Goal: Book appointment/travel/reservation

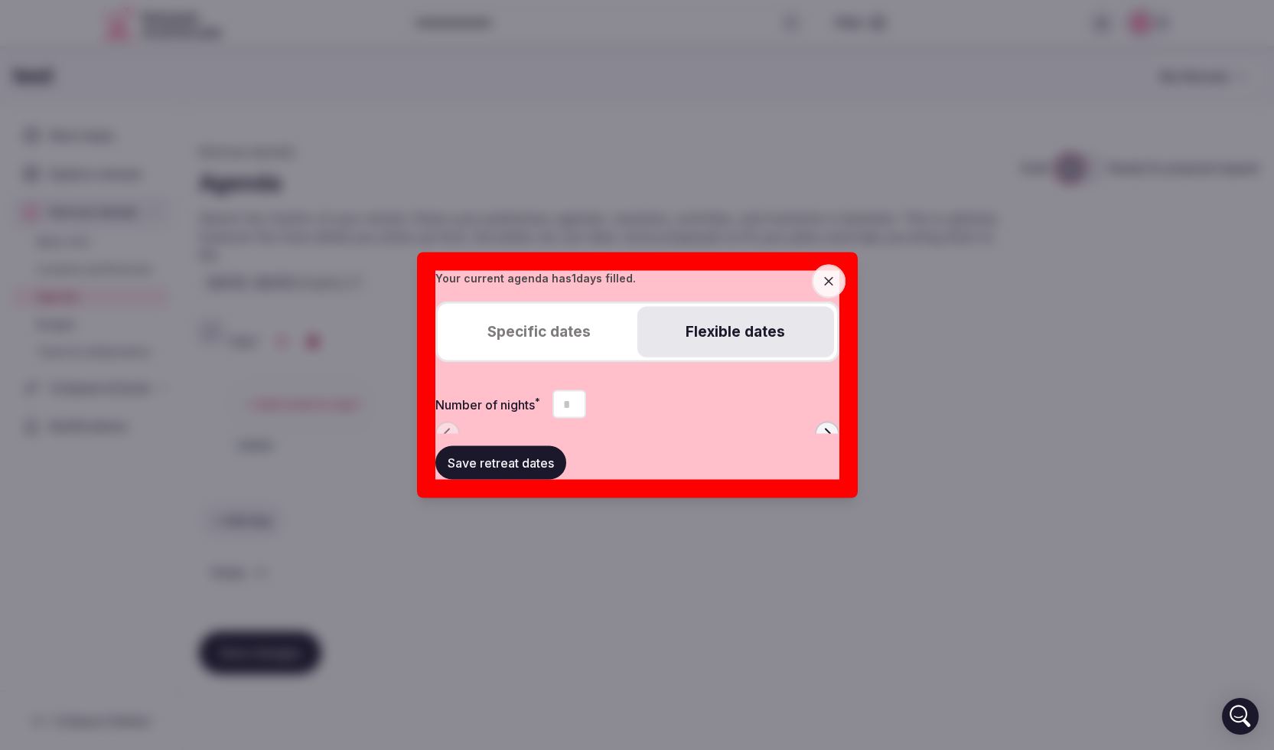
click at [840, 285] on span "button" at bounding box center [829, 282] width 34 height 34
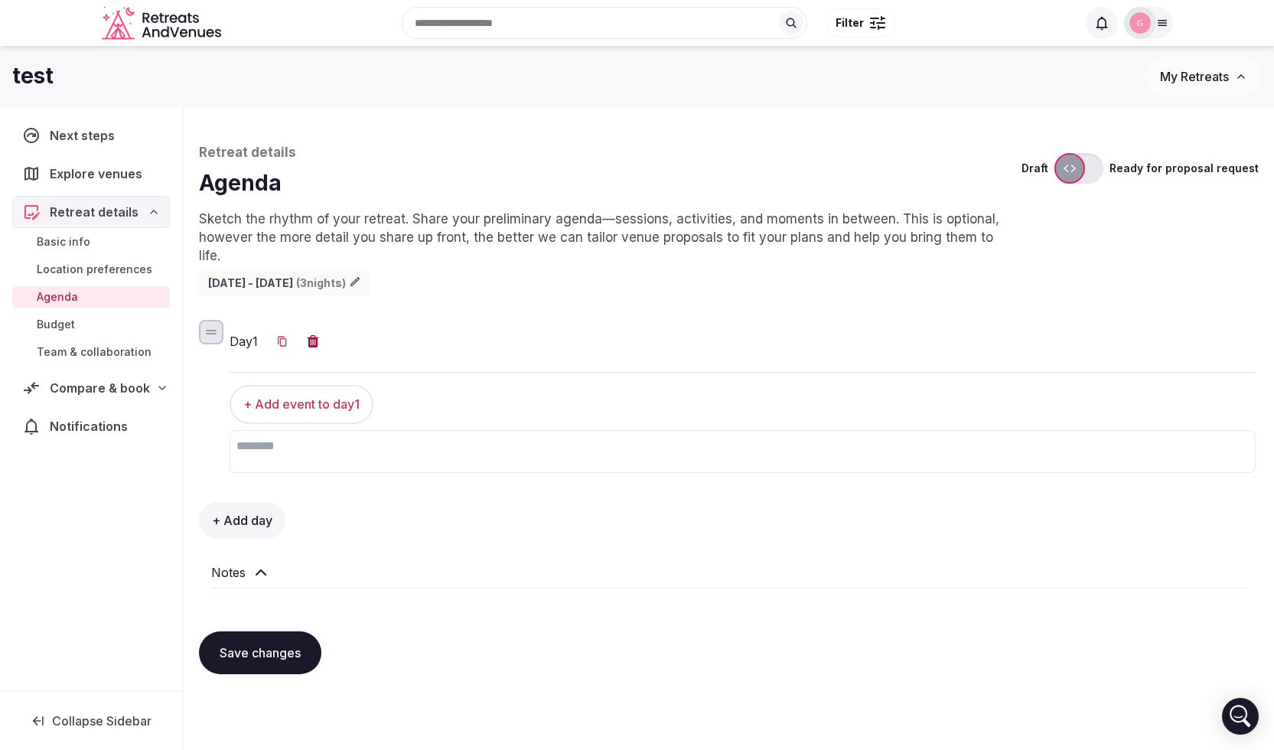
click at [64, 249] on link "Basic info" at bounding box center [91, 241] width 158 height 21
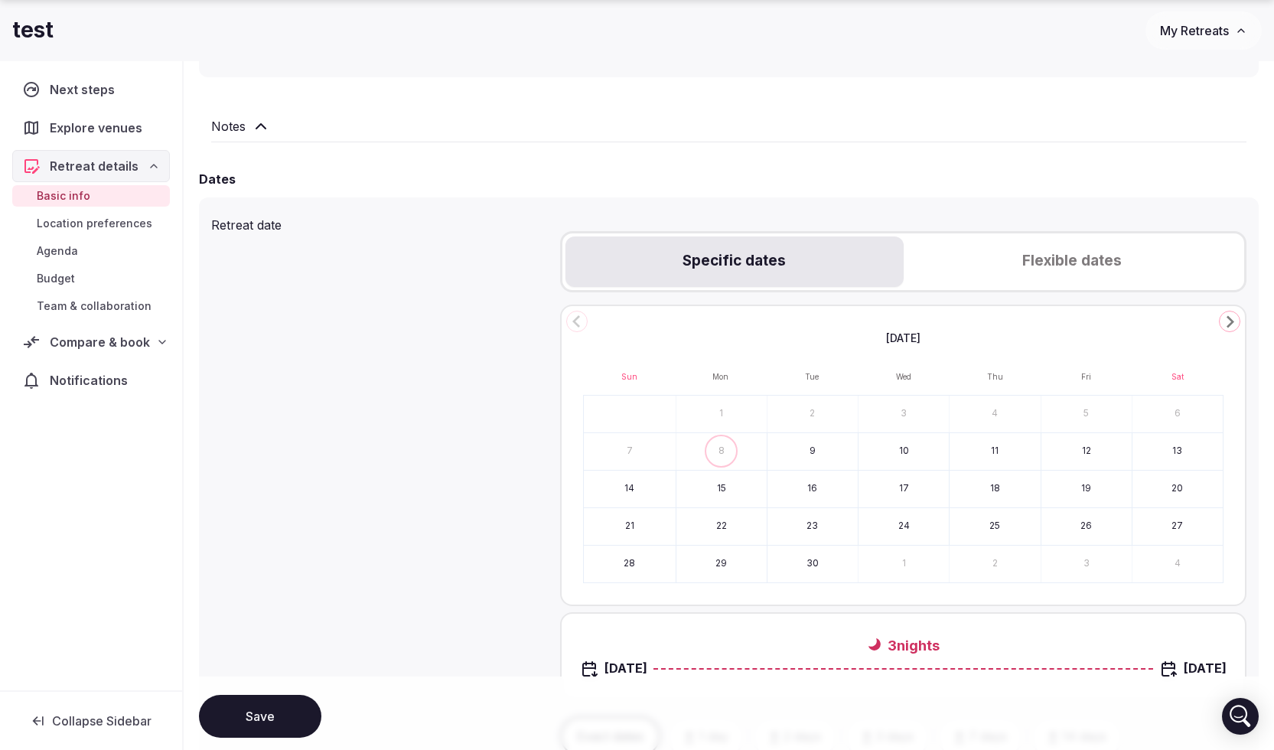
scroll to position [500, 0]
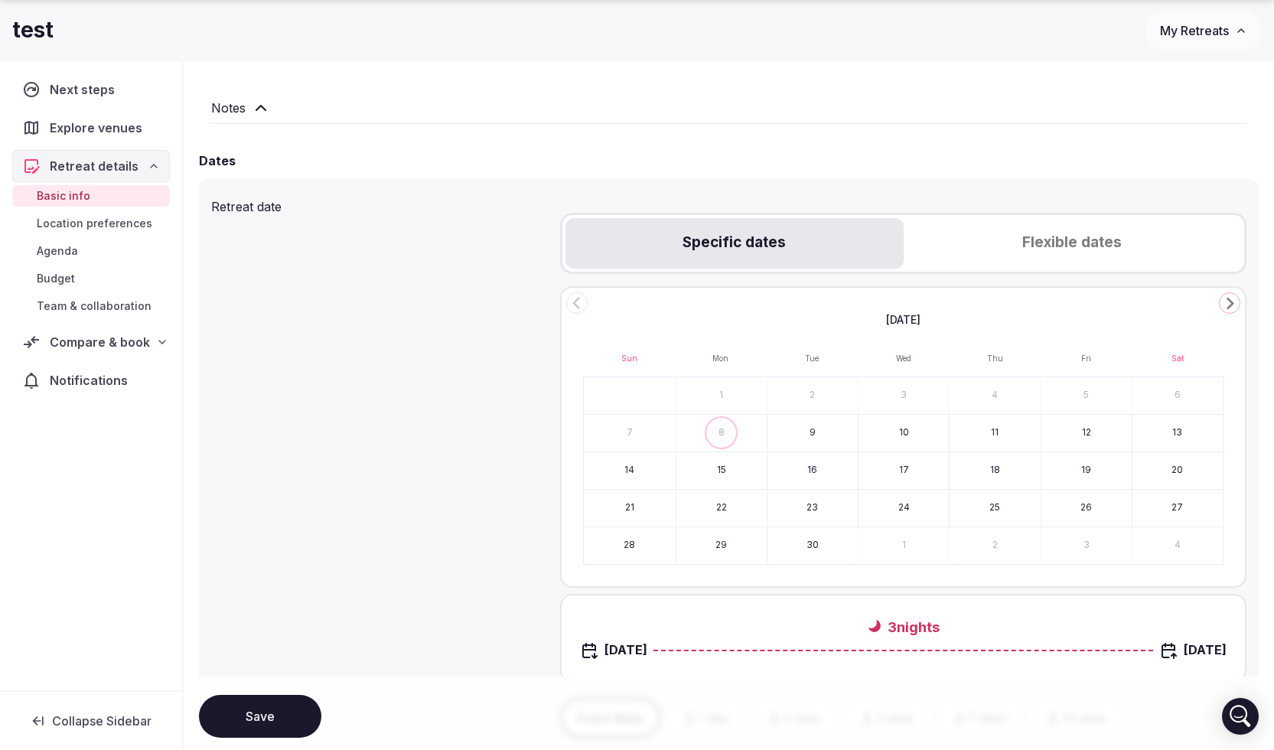
click at [1038, 248] on button "Flexible dates" at bounding box center [1072, 243] width 337 height 51
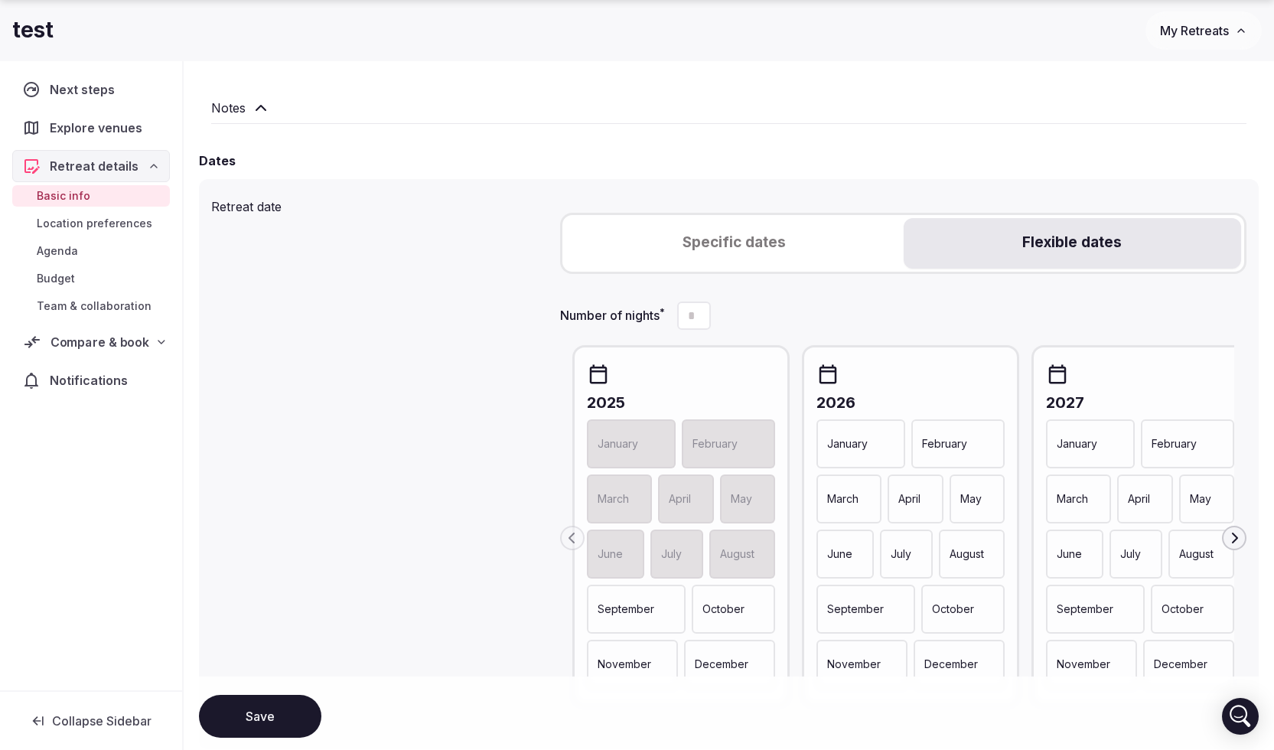
click at [122, 342] on span "Compare & book" at bounding box center [100, 342] width 99 height 18
click at [93, 373] on span "Shortlisted venues (4)" at bounding box center [96, 371] width 119 height 15
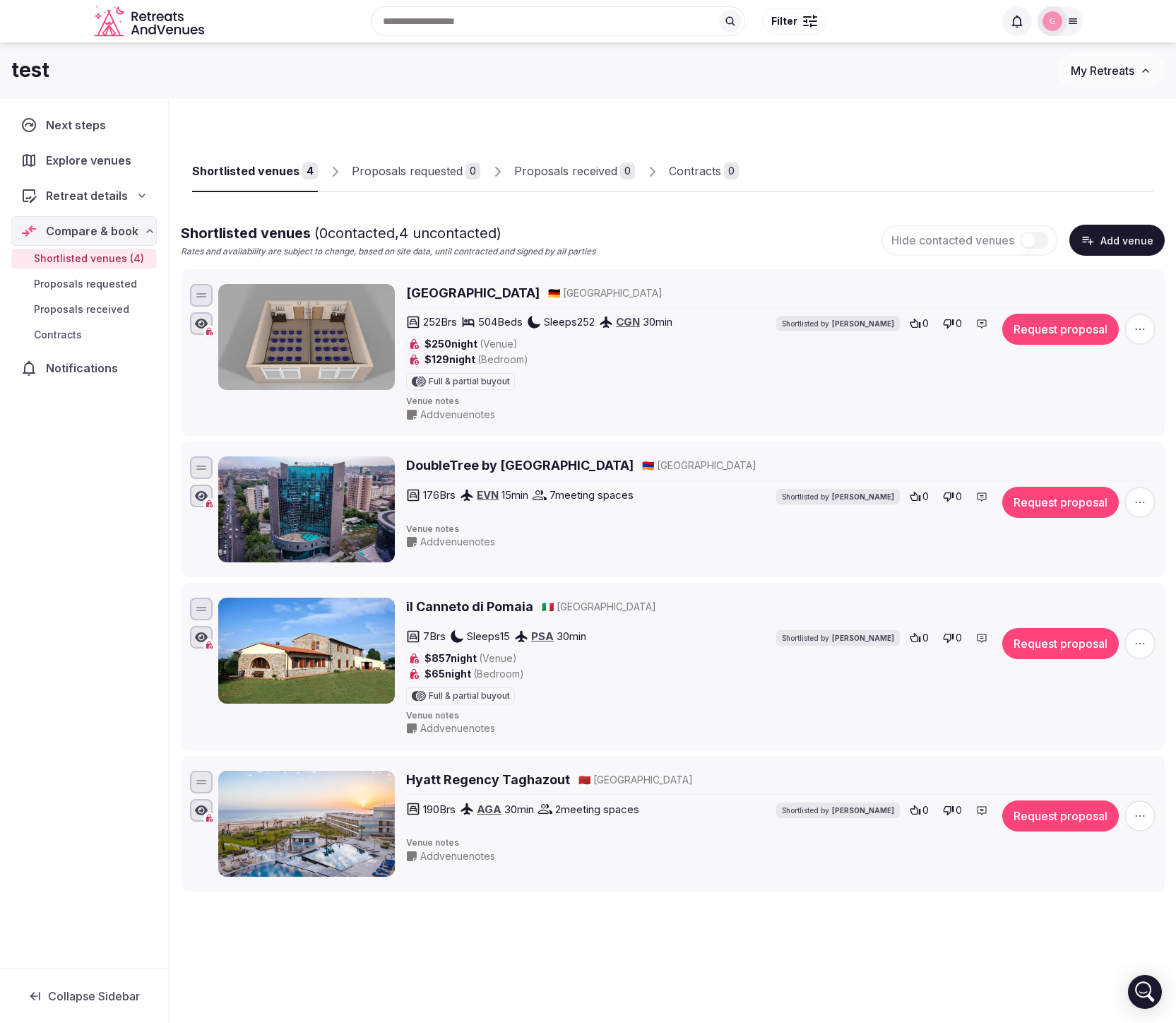
click at [1038, 334] on button "Request proposal" at bounding box center [1061, 330] width 116 height 31
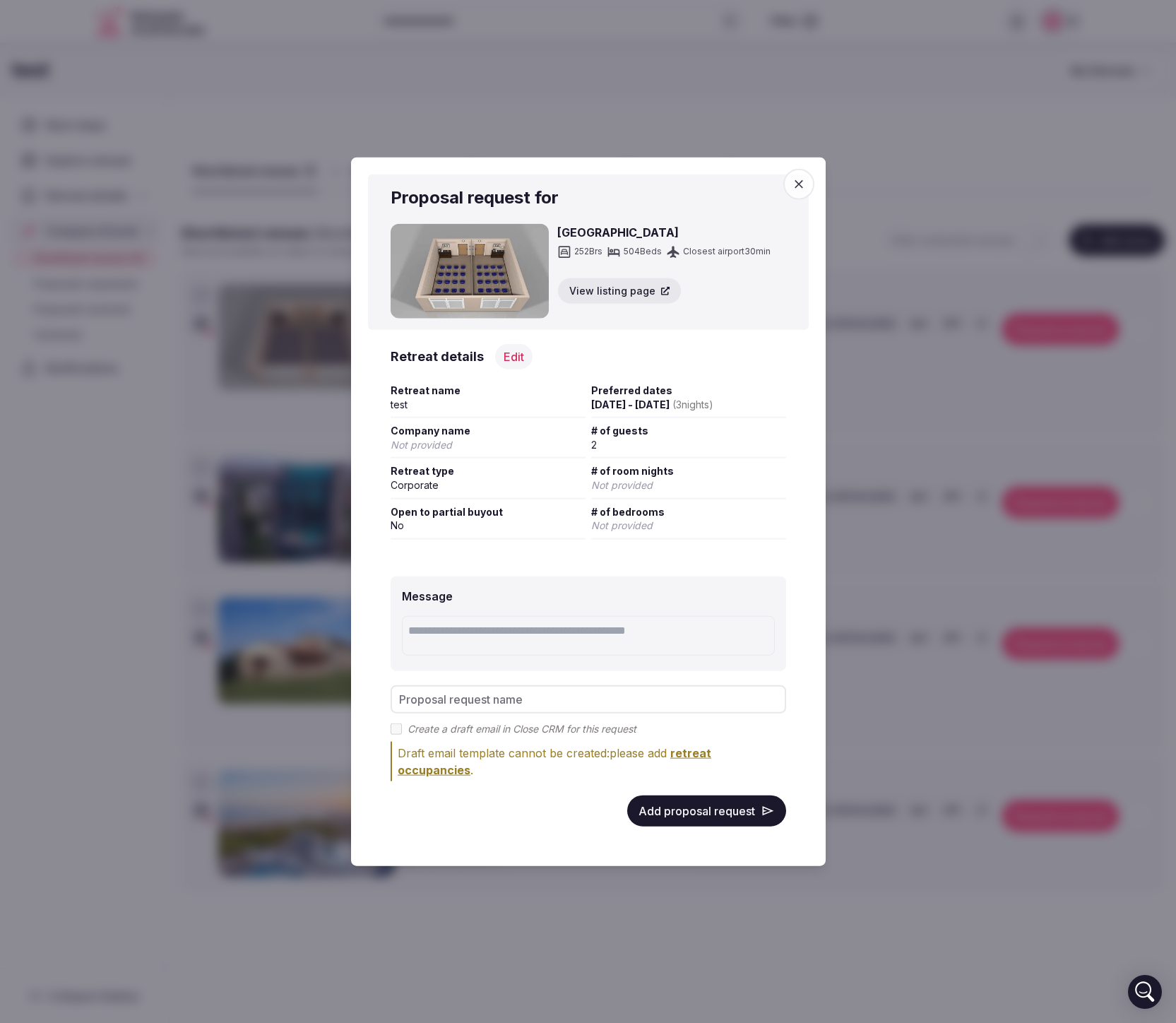
click at [807, 185] on span "button" at bounding box center [799, 185] width 31 height 31
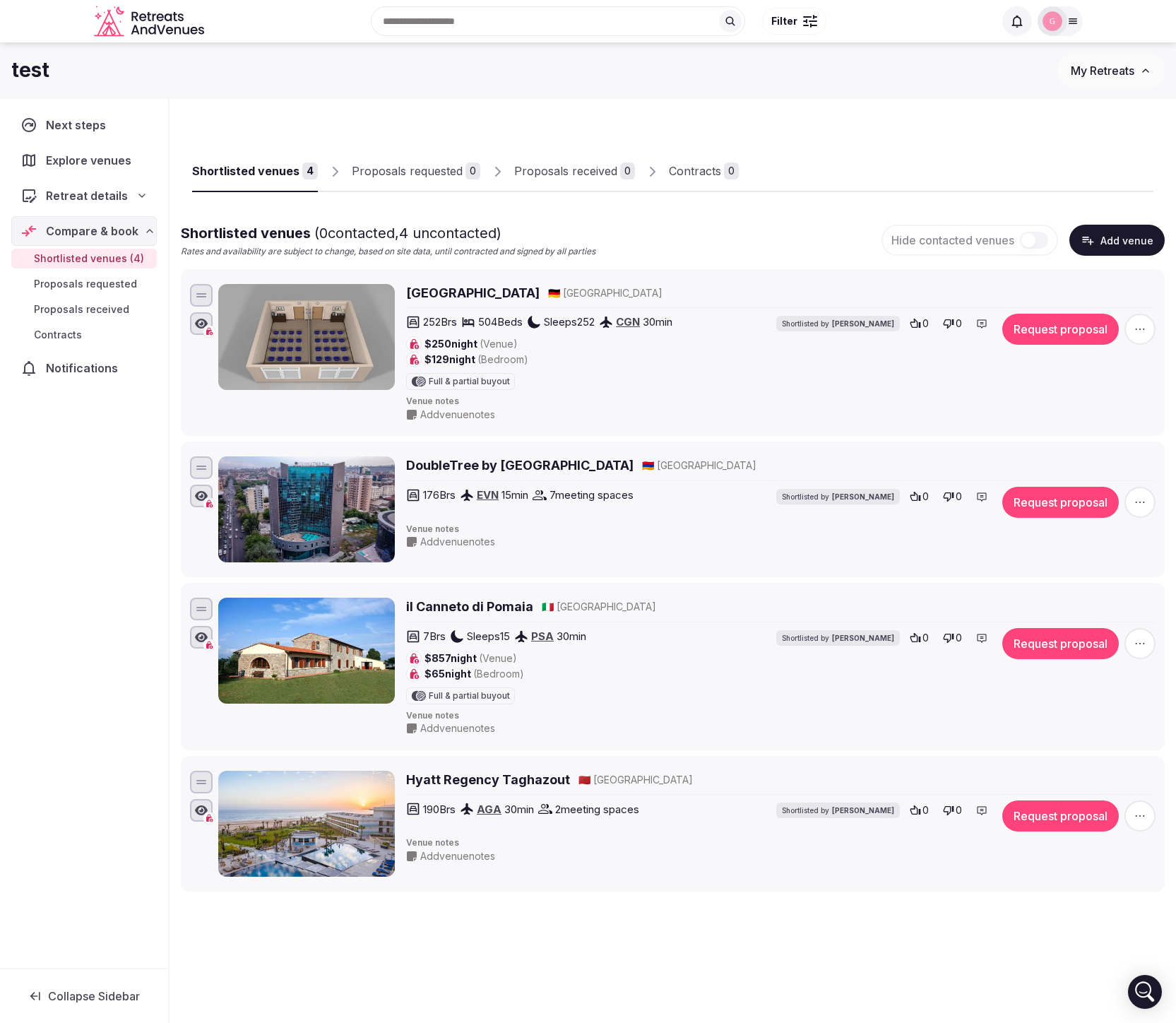
drag, startPoint x: 318, startPoint y: 118, endPoint x: 89, endPoint y: 125, distance: 229.1
click at [318, 118] on div "Shortlisted venues 4 Proposals requested 0 Proposals received 0 Contracts 0 Sho…" at bounding box center [673, 500] width 984 height 781
